Goal: Task Accomplishment & Management: Manage account settings

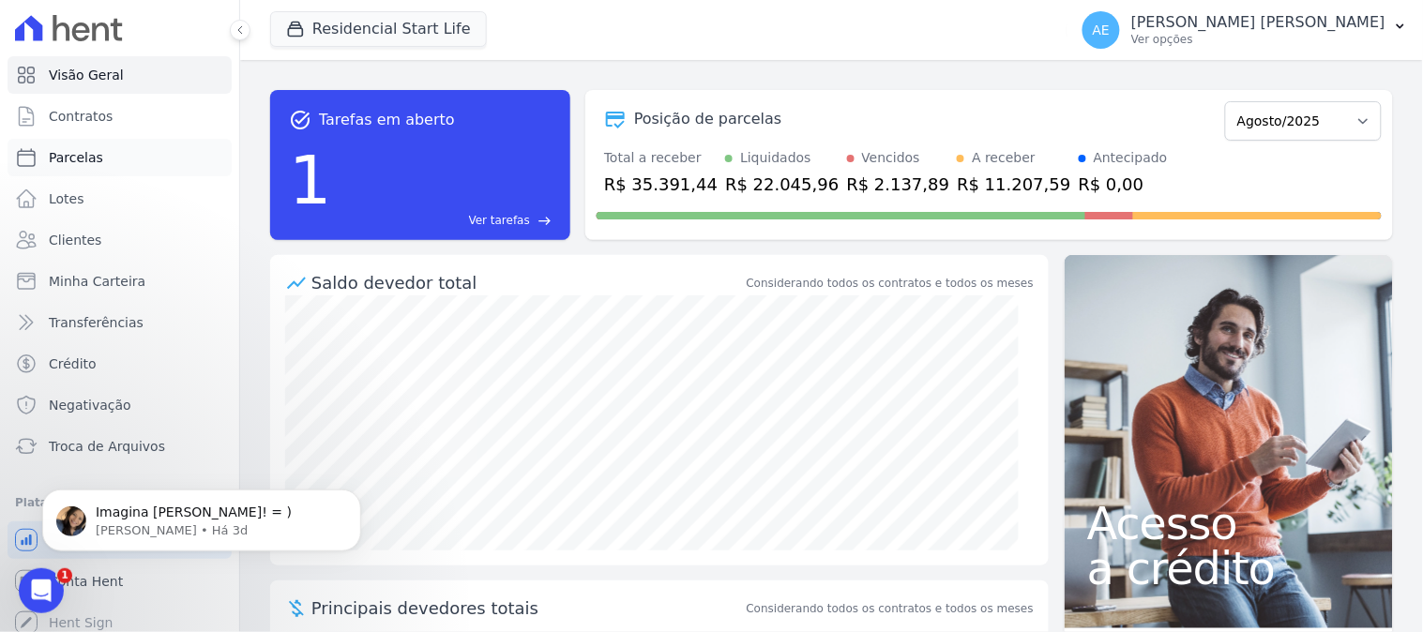
click at [81, 158] on span "Parcelas" at bounding box center [76, 157] width 54 height 19
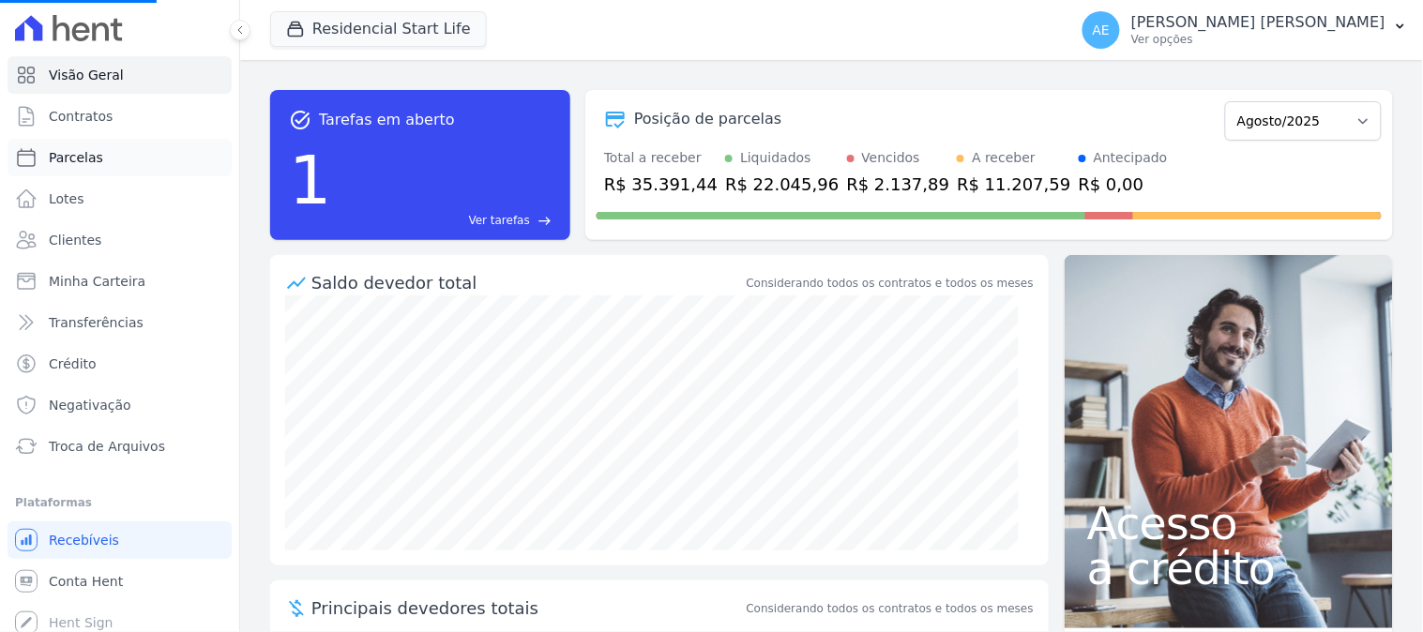
select select
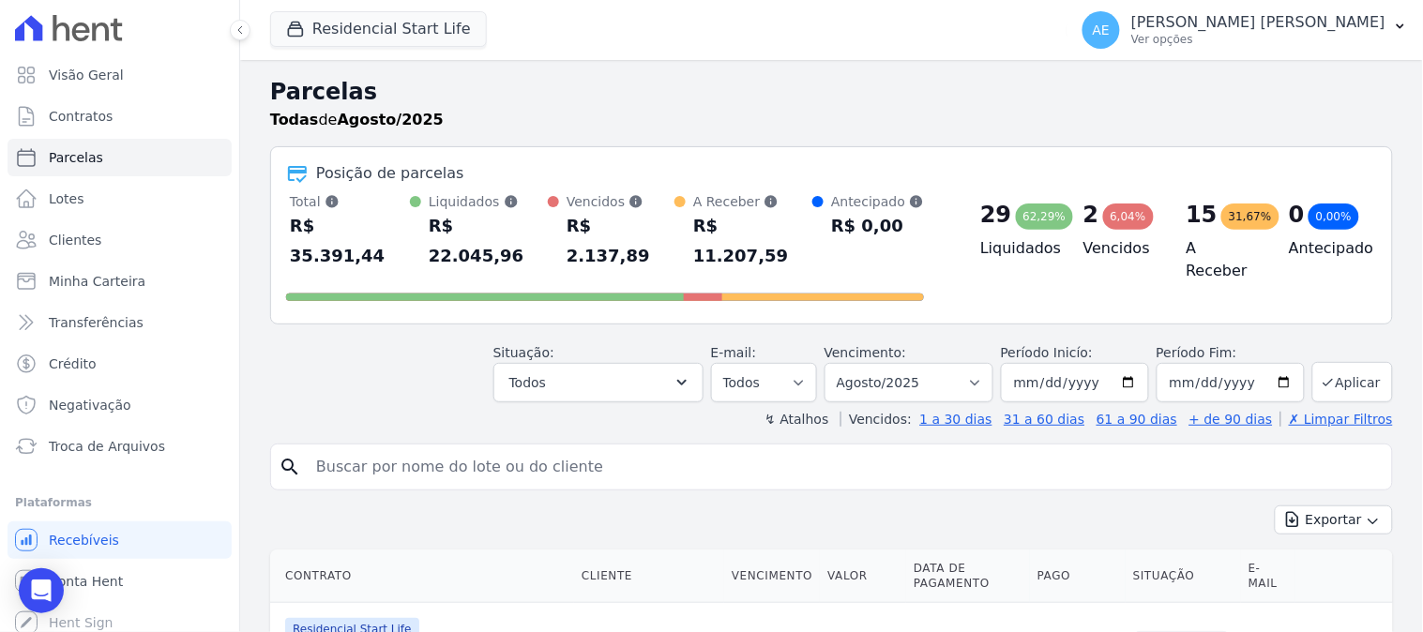
click at [452, 448] on input "search" at bounding box center [845, 467] width 1080 height 38
type input "[PERSON_NAME]"
select select
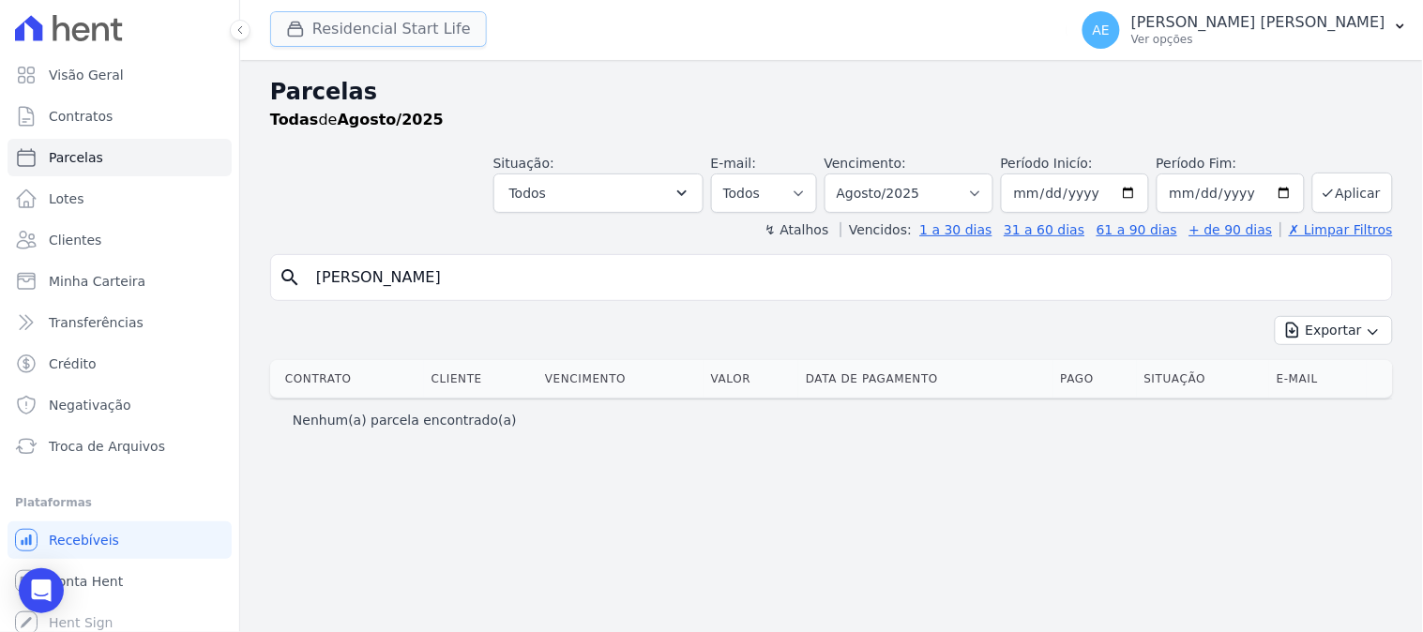
click at [368, 30] on button "Residencial Start Life" at bounding box center [378, 29] width 217 height 36
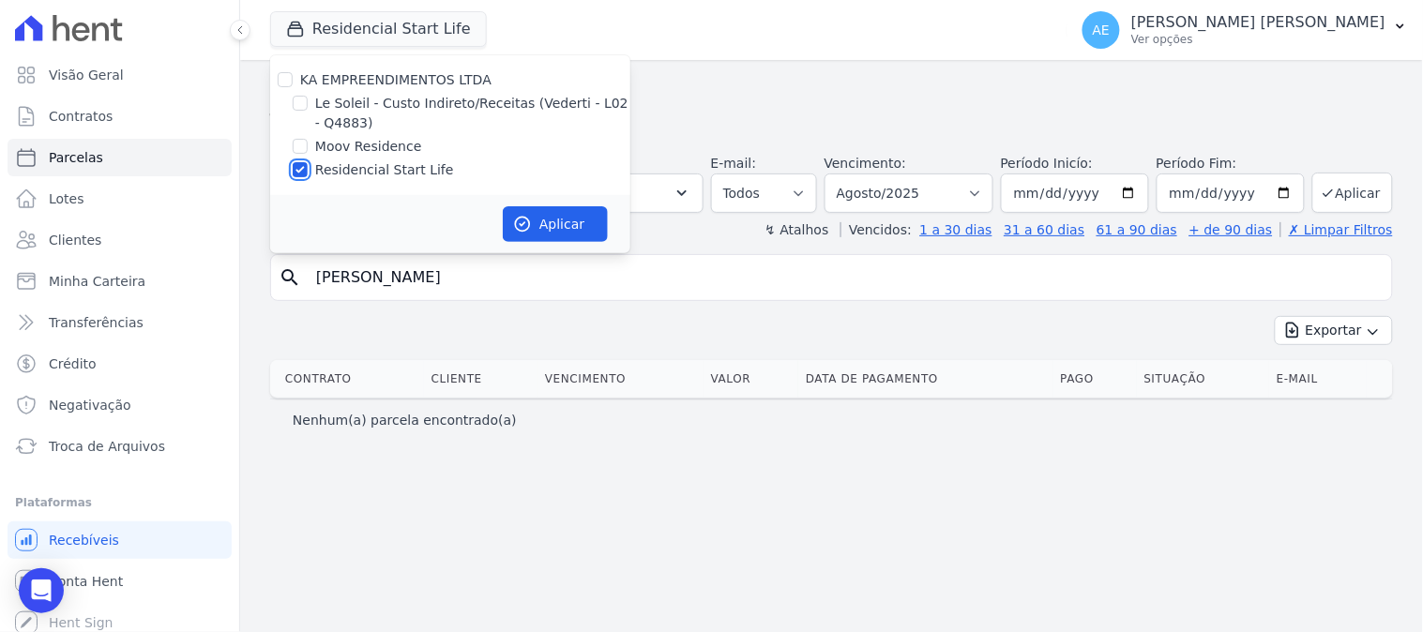
click at [304, 174] on input "Residencial Start Life" at bounding box center [300, 169] width 15 height 15
checkbox input "false"
click at [303, 145] on input "Moov Residence" at bounding box center [300, 146] width 15 height 15
checkbox input "true"
click at [555, 217] on button "Aplicar" at bounding box center [555, 224] width 105 height 36
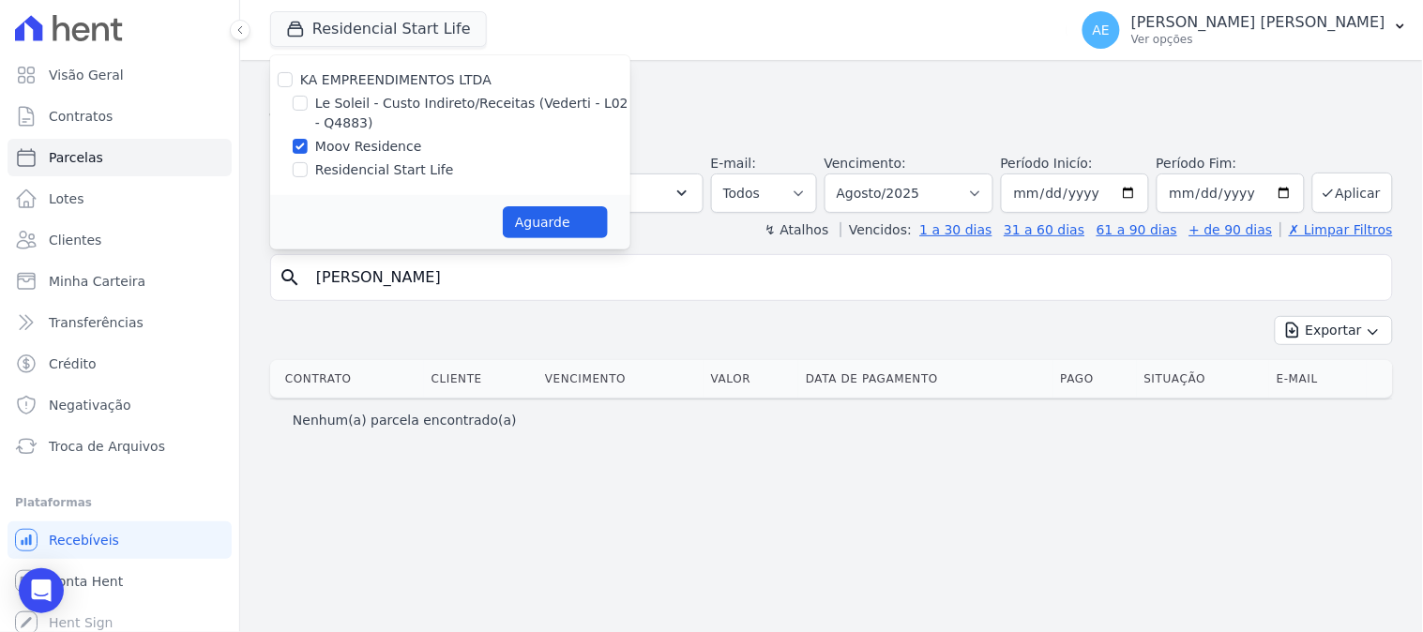
select select
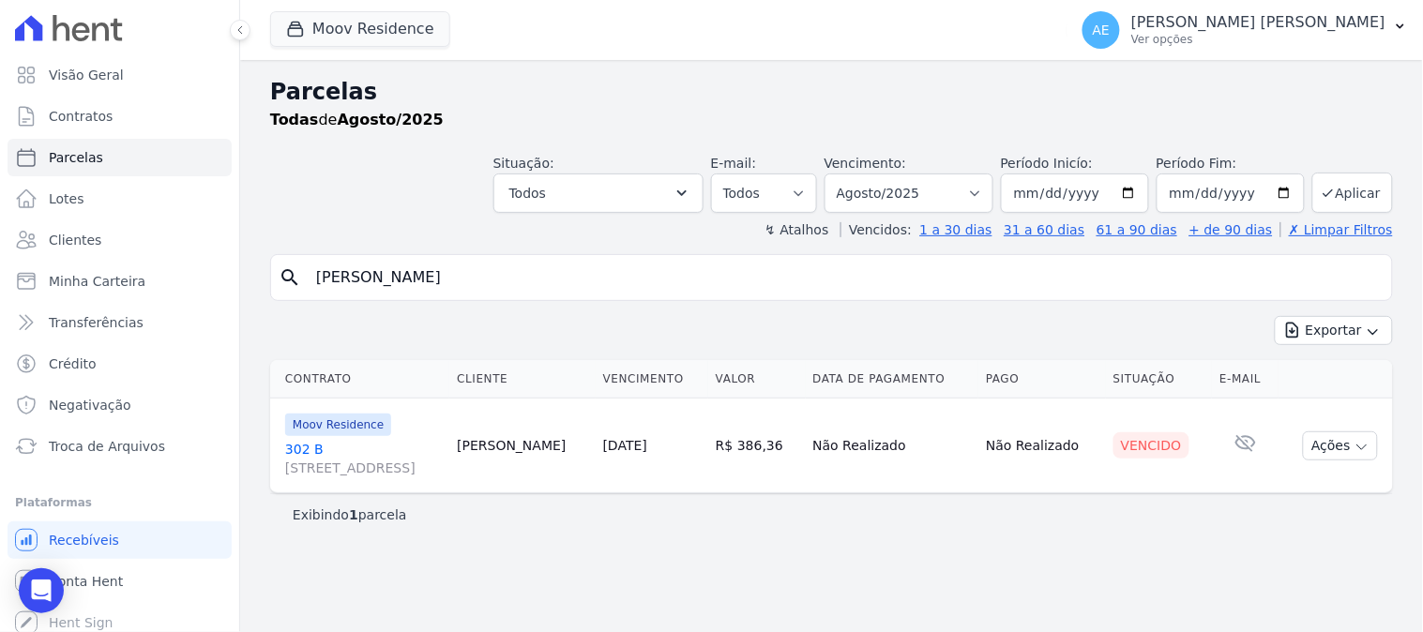
click at [298, 453] on link "[GEOGRAPHIC_DATA][STREET_ADDRESS]" at bounding box center [363, 459] width 157 height 38
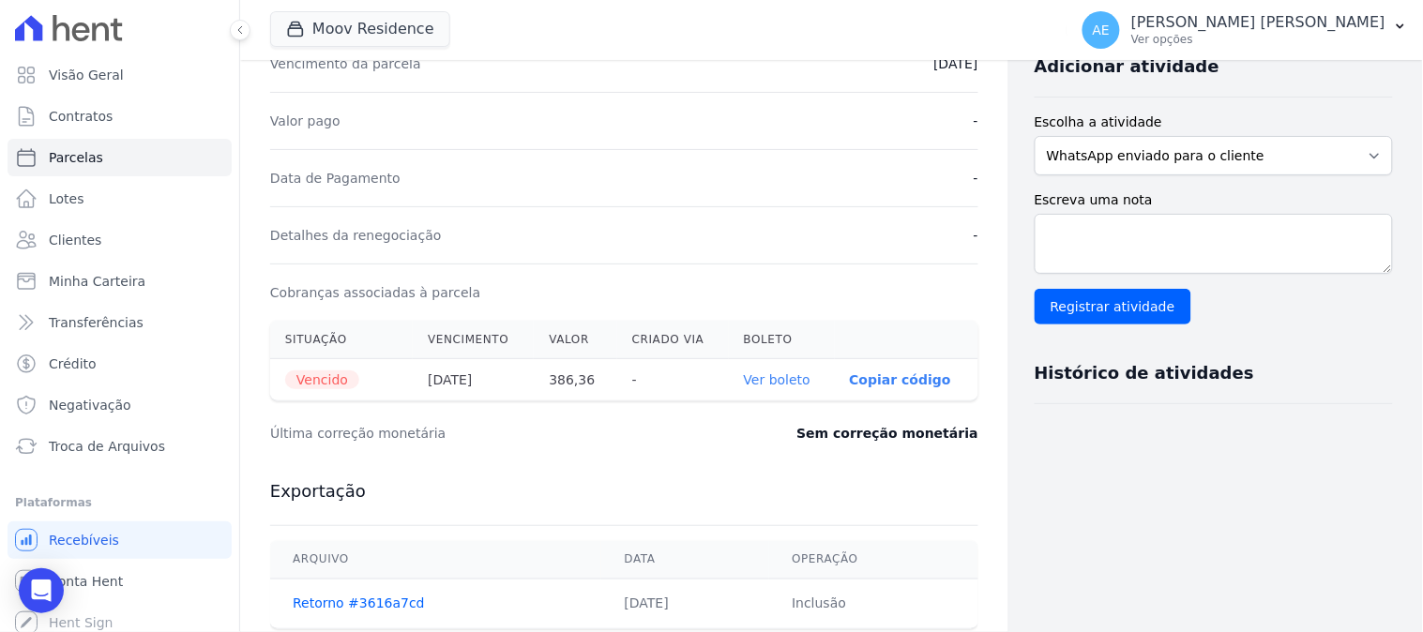
scroll to position [521, 0]
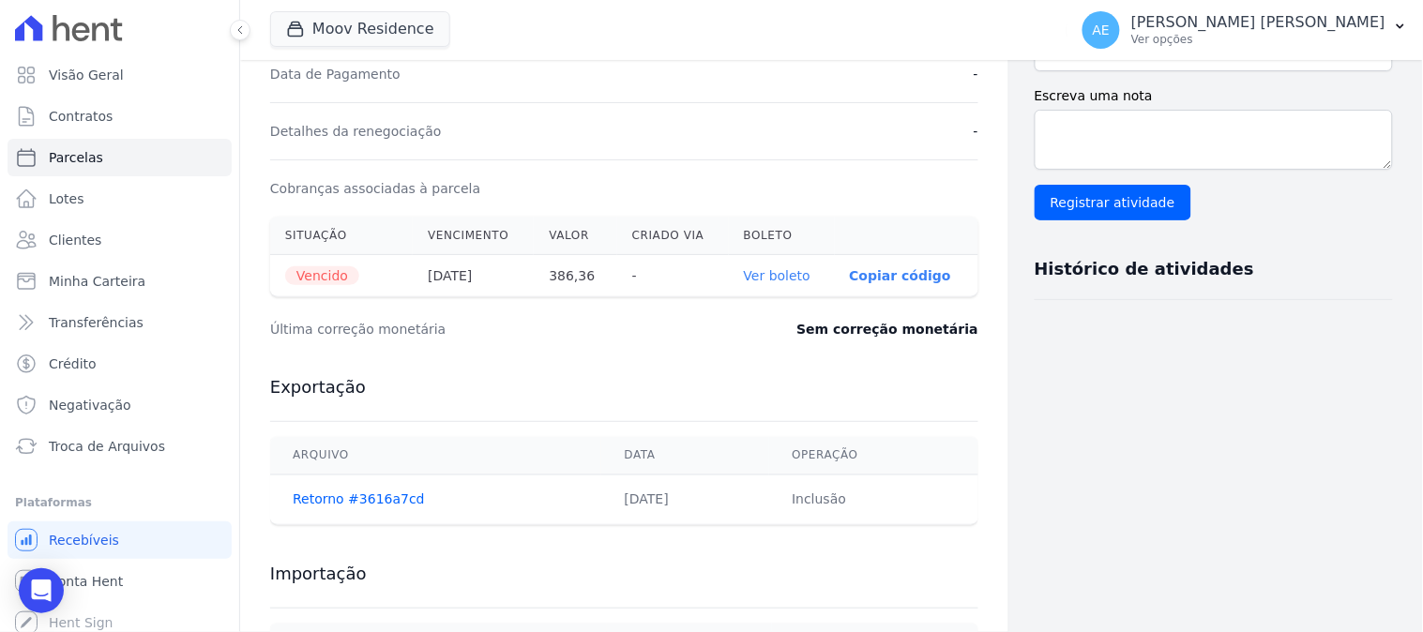
click at [775, 275] on link "Ver boleto" at bounding box center [777, 275] width 67 height 15
